Goal: Navigation & Orientation: Find specific page/section

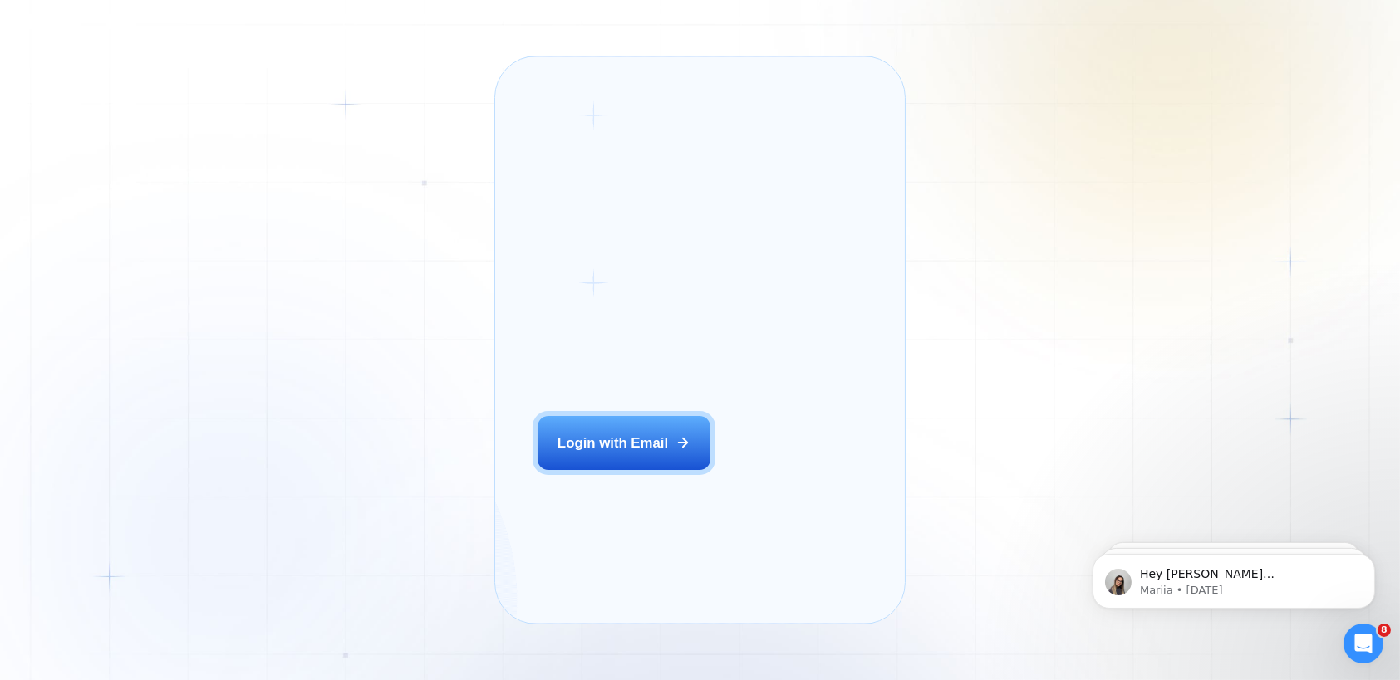
click at [616, 470] on button "Login with Email" at bounding box center [625, 443] width 174 height 54
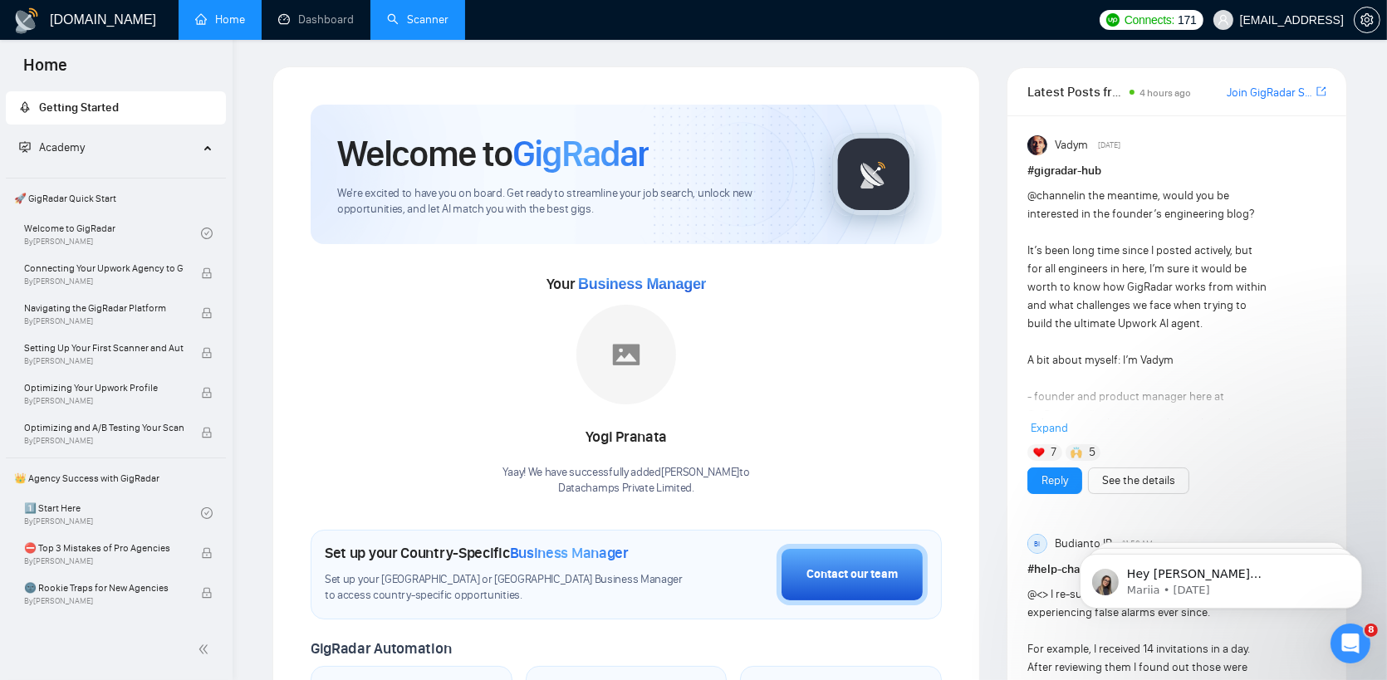
click at [388, 14] on link "Scanner" at bounding box center [417, 19] width 61 height 14
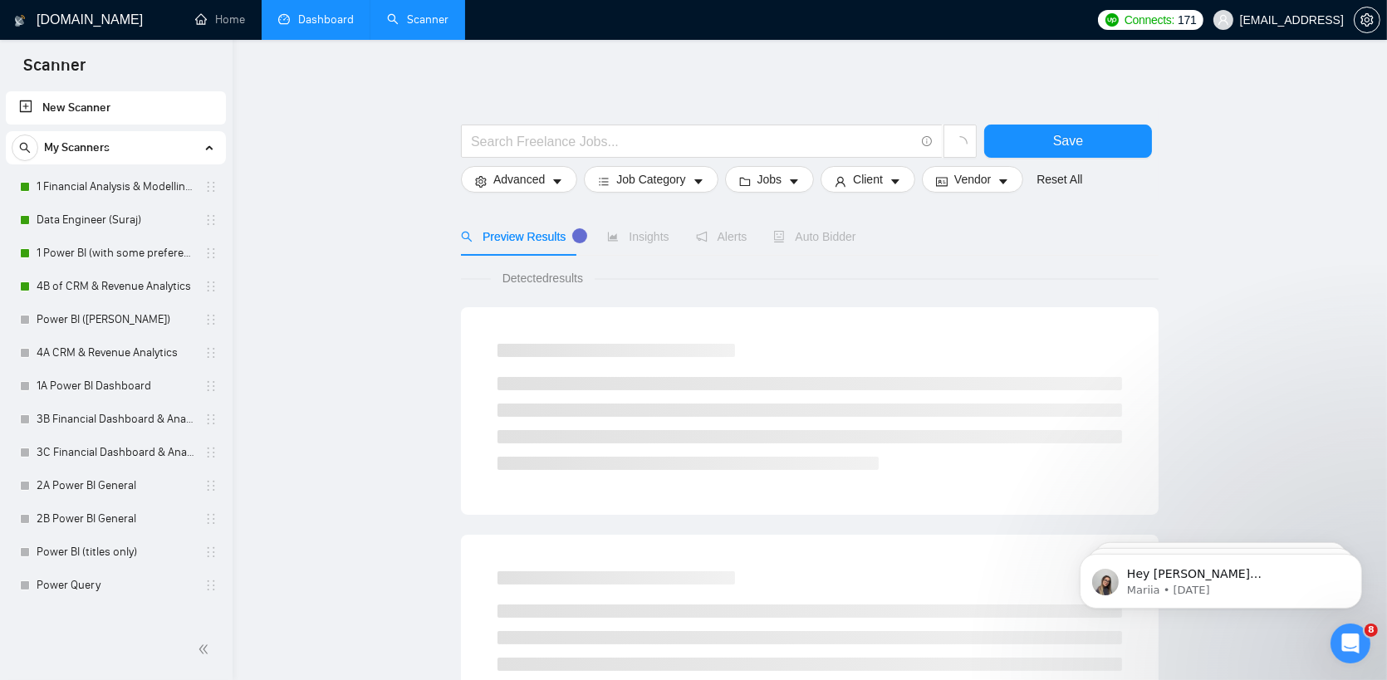
click at [327, 12] on link "Dashboard" at bounding box center [316, 19] width 76 height 14
